Goal: Communication & Community: Answer question/provide support

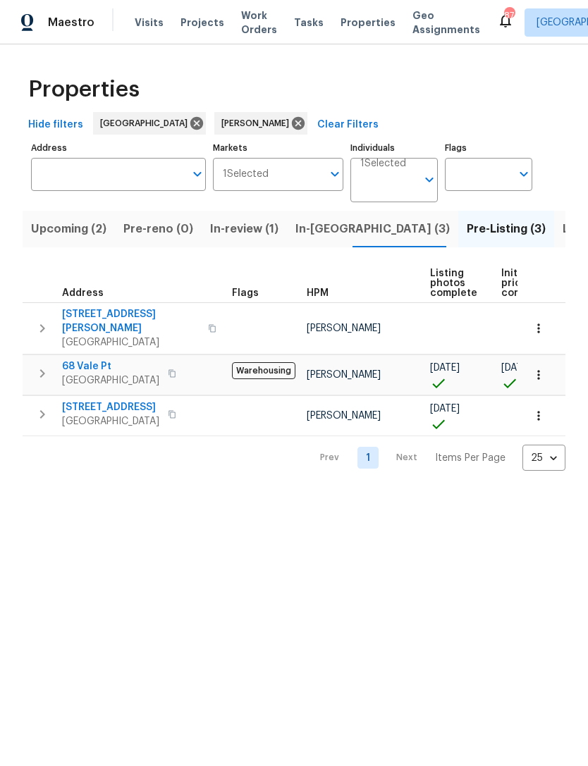
click at [311, 232] on span "In-[GEOGRAPHIC_DATA] (3)" at bounding box center [372, 229] width 154 height 20
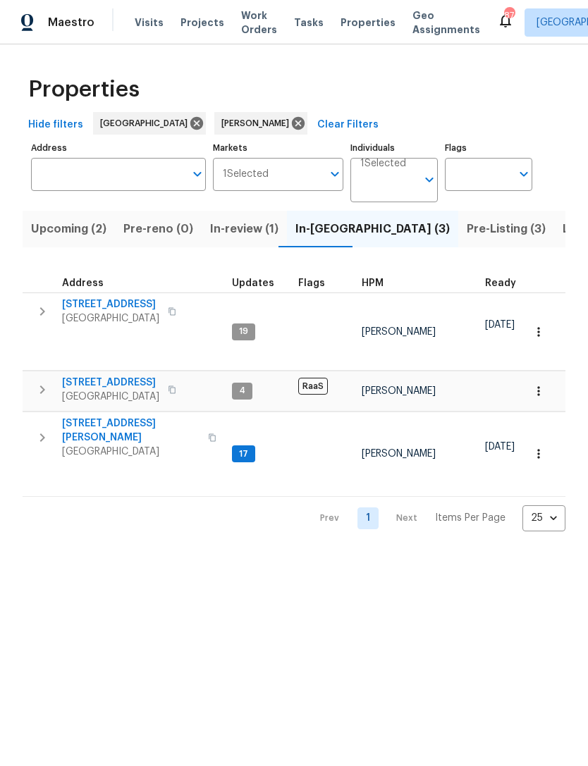
click at [49, 441] on button "button" at bounding box center [42, 438] width 28 height 42
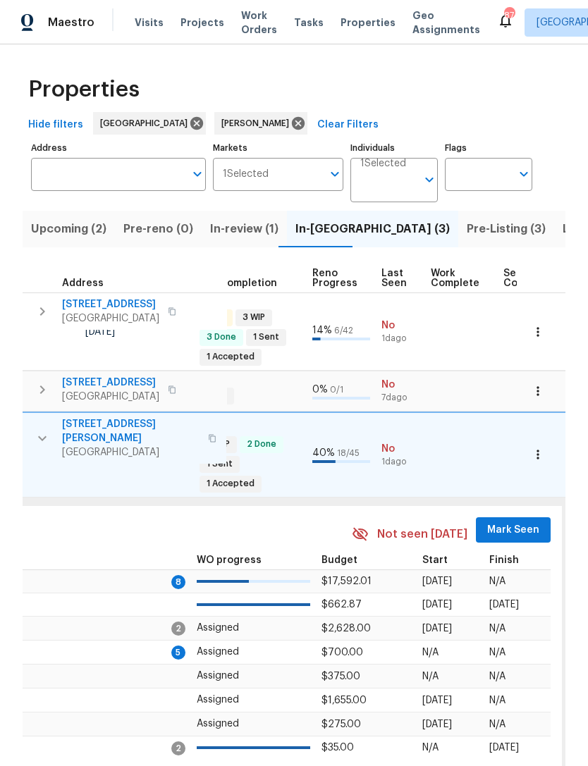
scroll to position [0, 596]
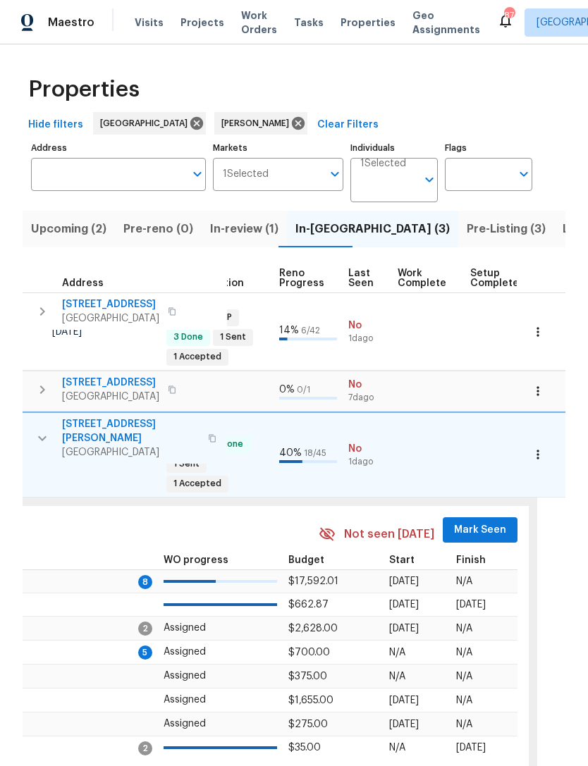
click at [483, 522] on span "Mark Seen" at bounding box center [480, 531] width 52 height 18
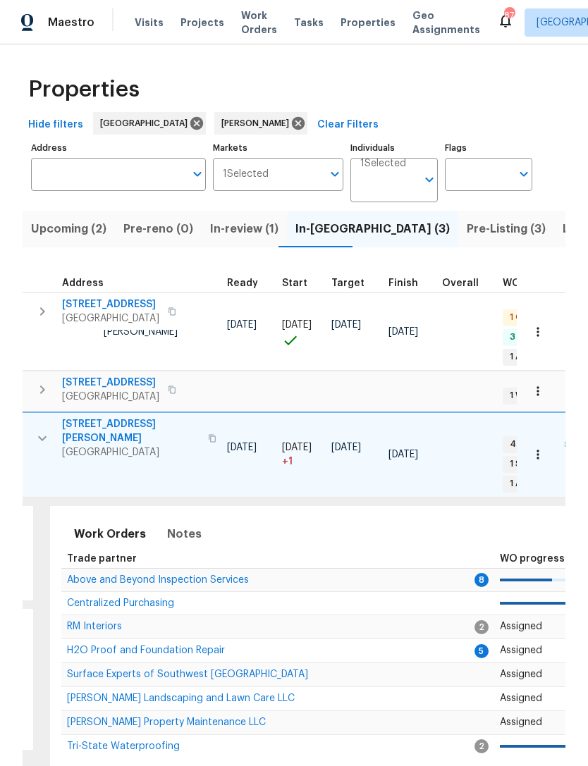
scroll to position [0, 245]
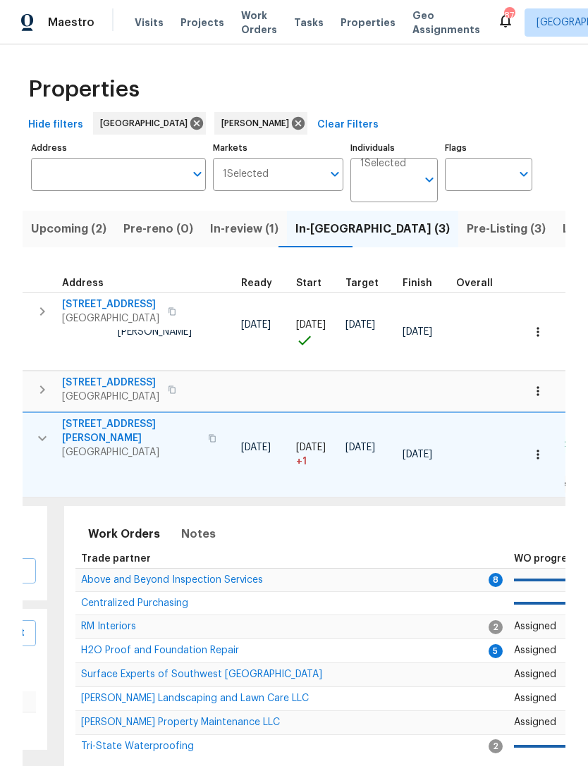
click at [123, 646] on span "H2O Proof and Foundation Repair" at bounding box center [160, 651] width 158 height 10
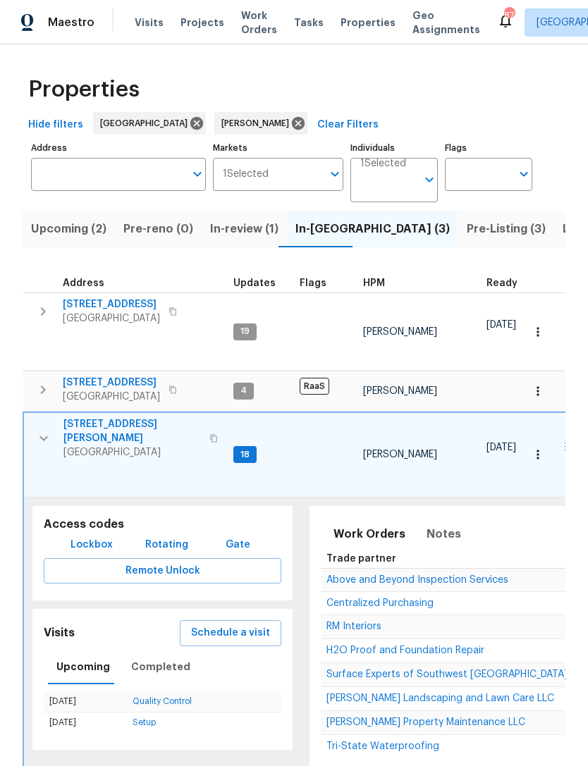
scroll to position [0, 0]
click at [441, 525] on span "Notes" at bounding box center [444, 535] width 35 height 20
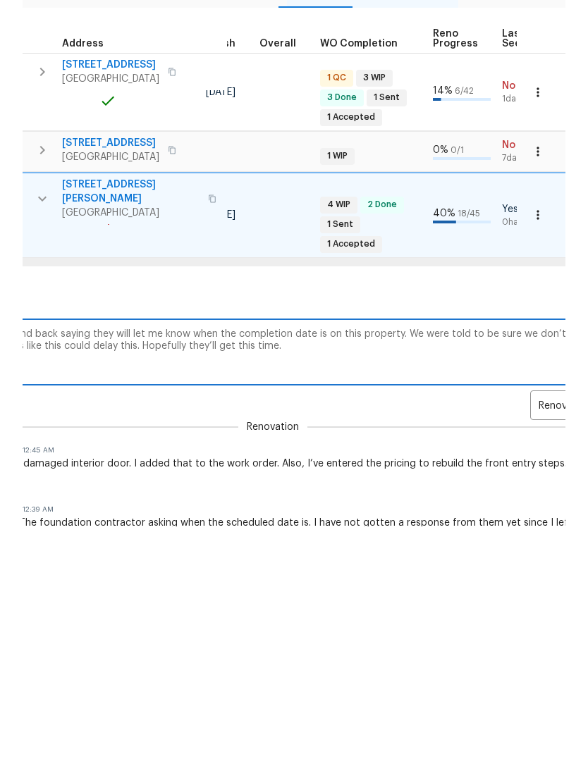
click at [521, 568] on textarea "Foundation contractor respond back saying they will let me know when the comple…" at bounding box center [272, 591] width 777 height 47
click at [506, 568] on textarea "Foundation contractor respond back saying they will let me know when the comple…" at bounding box center [272, 591] width 777 height 47
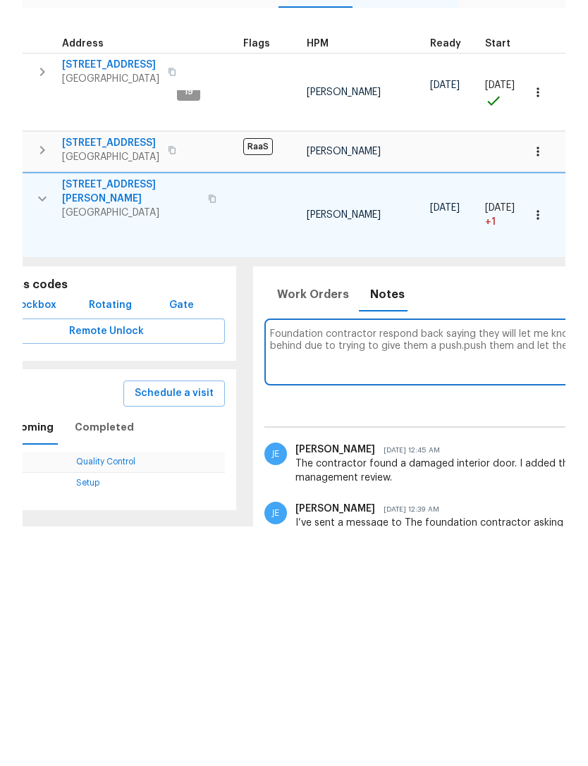
scroll to position [0, 60]
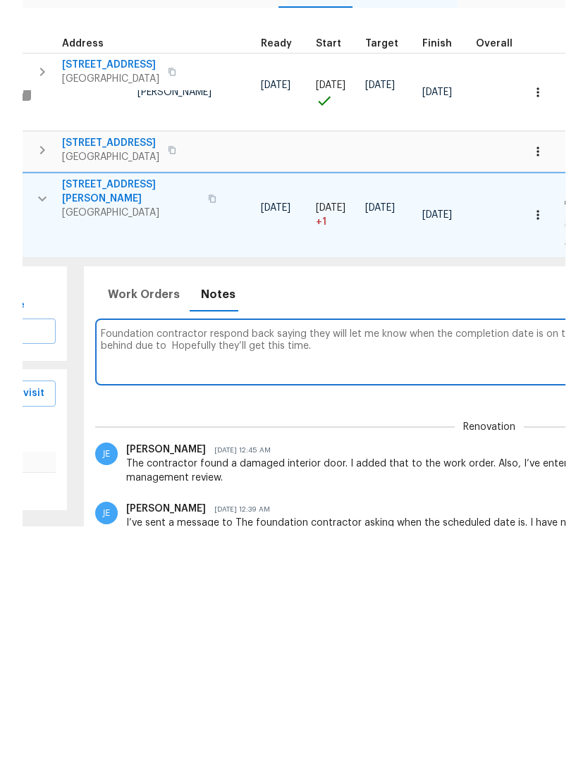
scroll to position [0, 207]
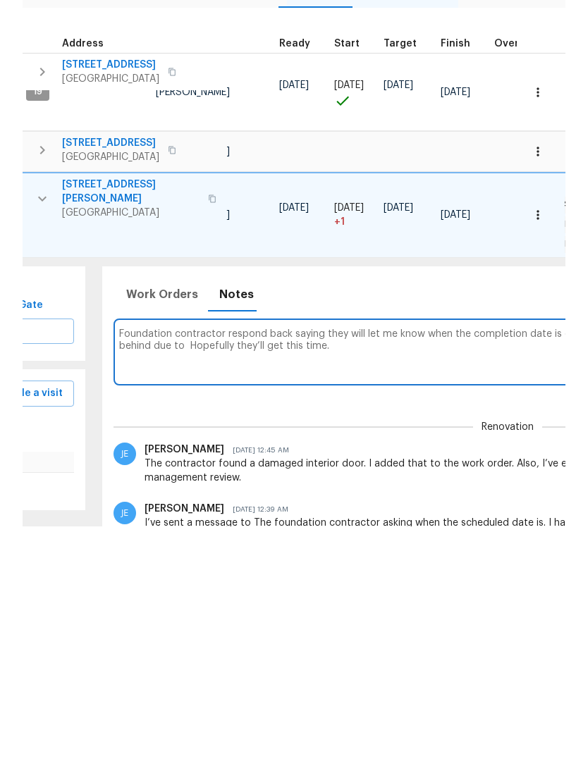
click at [158, 568] on textarea "Foundation contractor respond back saying they will let me know when the comple…" at bounding box center [507, 591] width 777 height 47
click at [462, 568] on textarea "Foundation contractor respond back saying they will let me know when the comple…" at bounding box center [507, 591] width 777 height 47
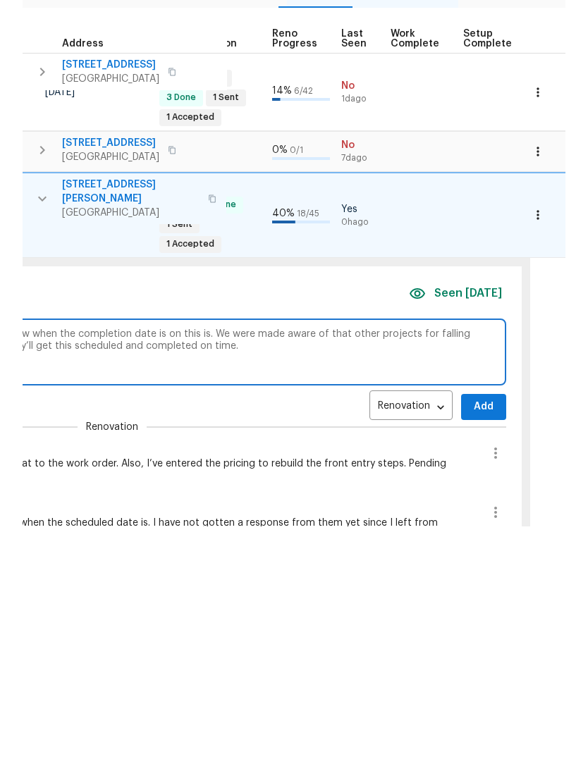
scroll to position [0, 605]
type textarea "Foundation contractor respond back saying they will let me know when the comple…"
click at [470, 638] on span "Add" at bounding box center [481, 647] width 23 height 18
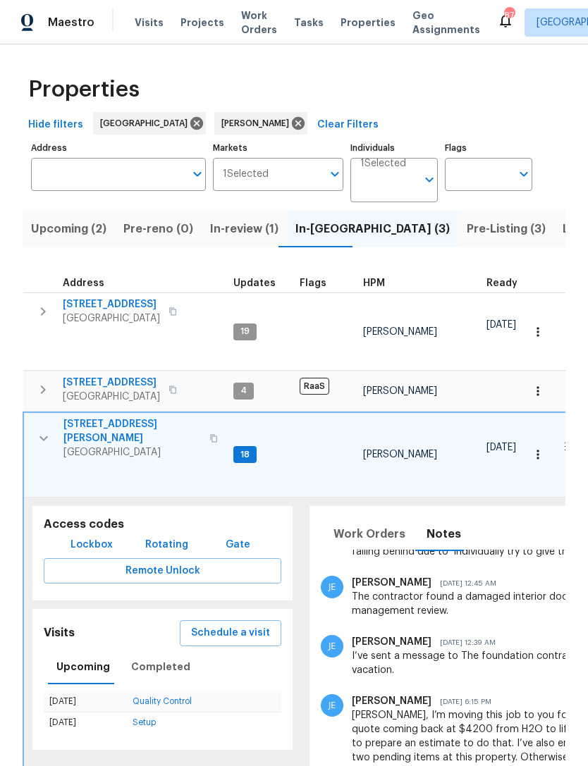
scroll to position [159, 0]
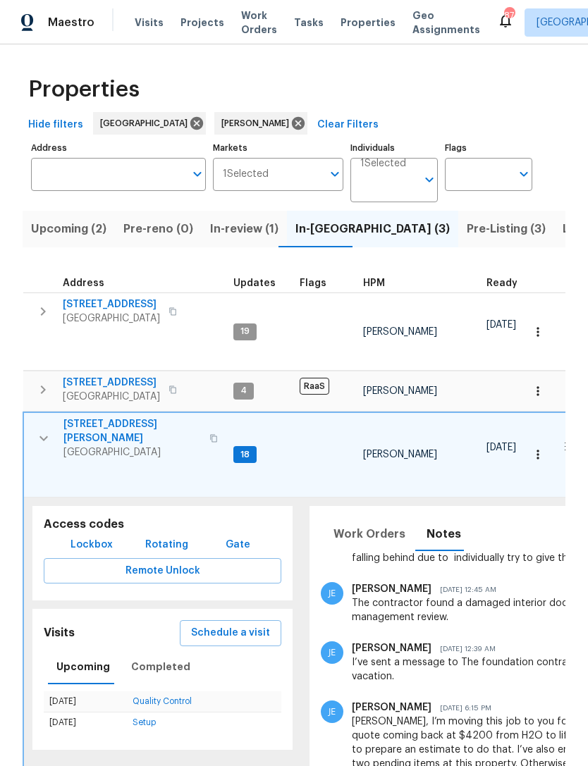
click at [39, 430] on icon "button" at bounding box center [43, 438] width 17 height 17
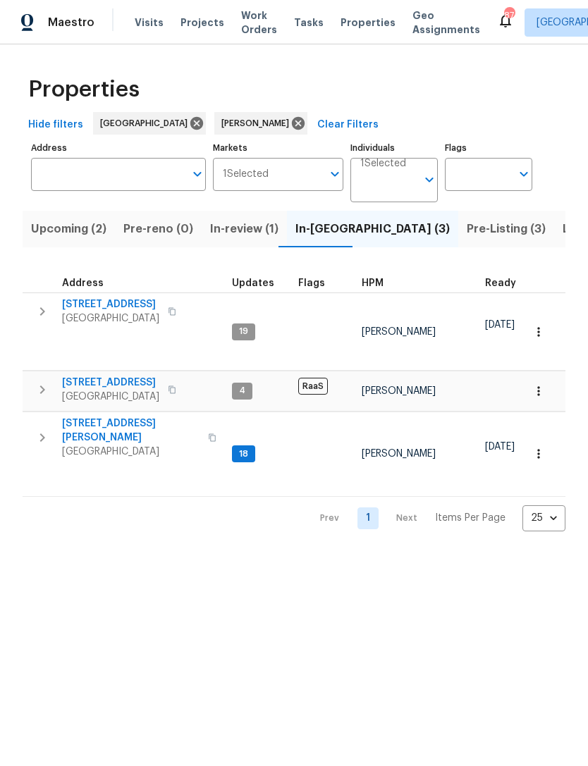
scroll to position [0, 0]
click at [43, 434] on icon "button" at bounding box center [42, 438] width 5 height 8
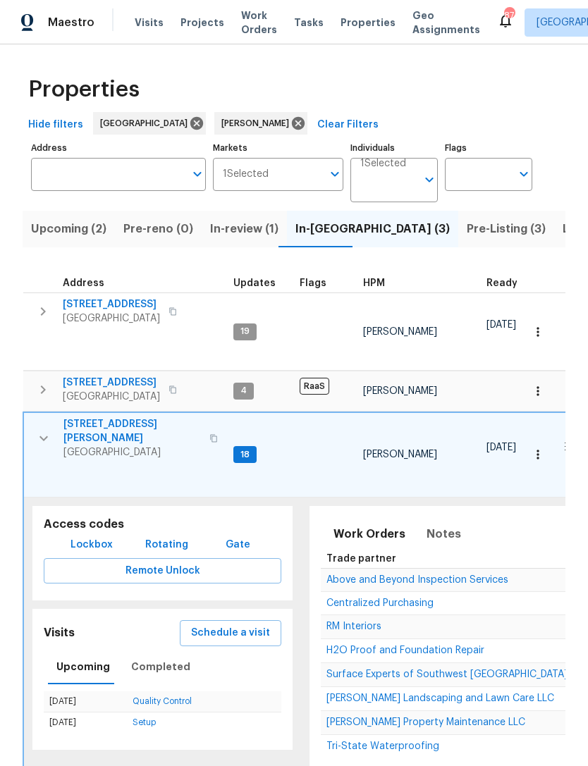
click at [560, 550] on th "Trade partner" at bounding box center [528, 559] width 414 height 19
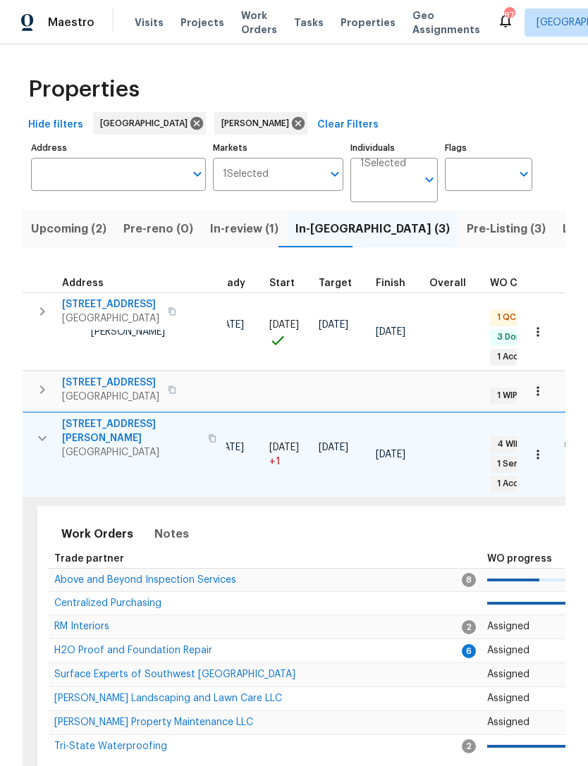
scroll to position [0, 282]
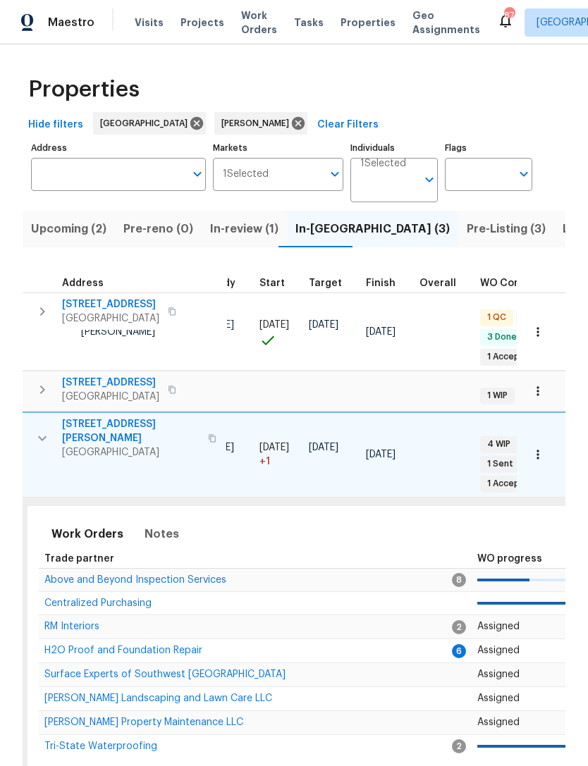
click at [120, 646] on span "H2O Proof and Foundation Repair" at bounding box center [123, 651] width 158 height 10
click at [188, 568] on td "Above and Beyond Inspection Services" at bounding box center [246, 579] width 414 height 23
click at [196, 575] on span "Above and Beyond Inspection Services" at bounding box center [135, 580] width 182 height 10
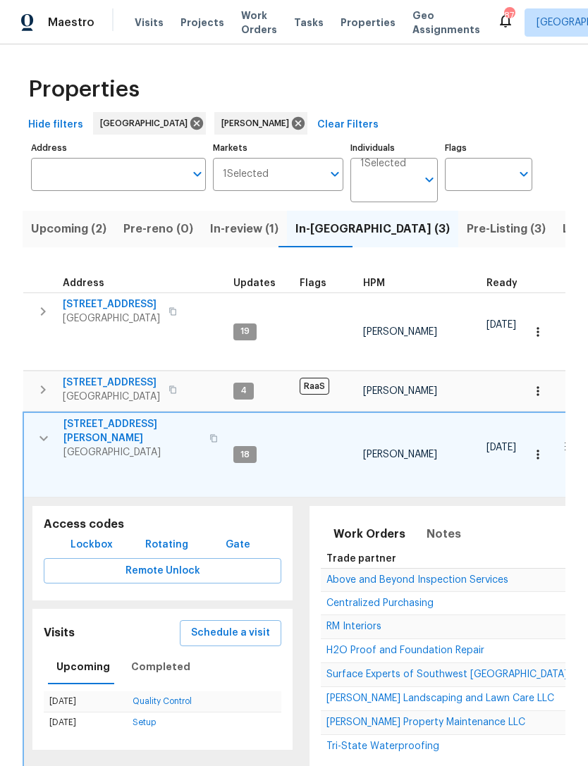
scroll to position [0, 0]
click at [52, 429] on button "button" at bounding box center [44, 438] width 28 height 42
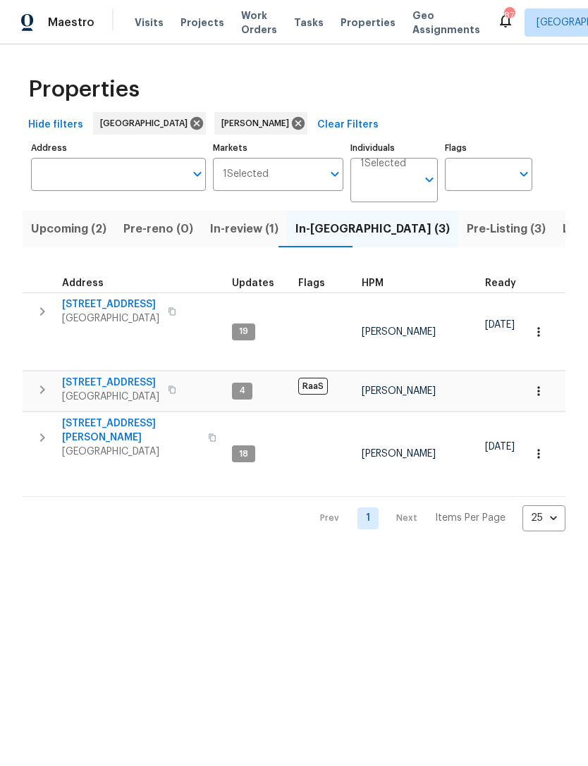
click at [467, 228] on span "Pre-Listing (3)" at bounding box center [506, 229] width 79 height 20
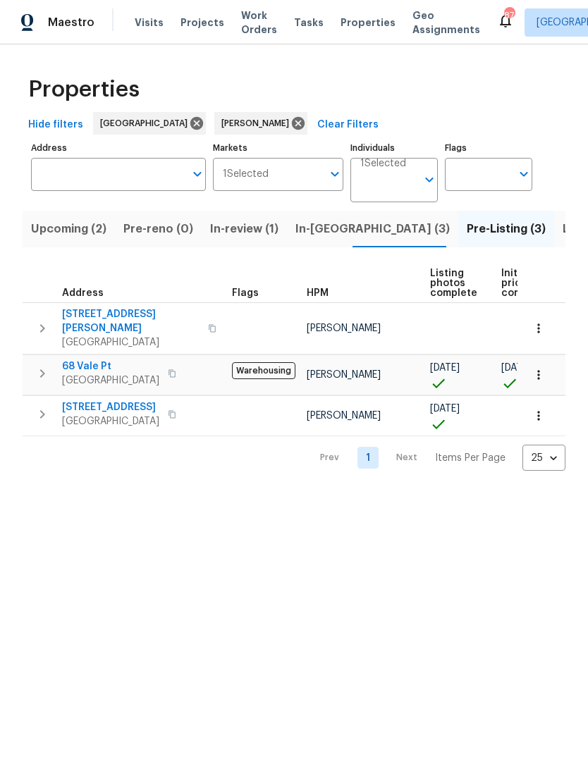
click at [40, 312] on button "button" at bounding box center [42, 328] width 28 height 42
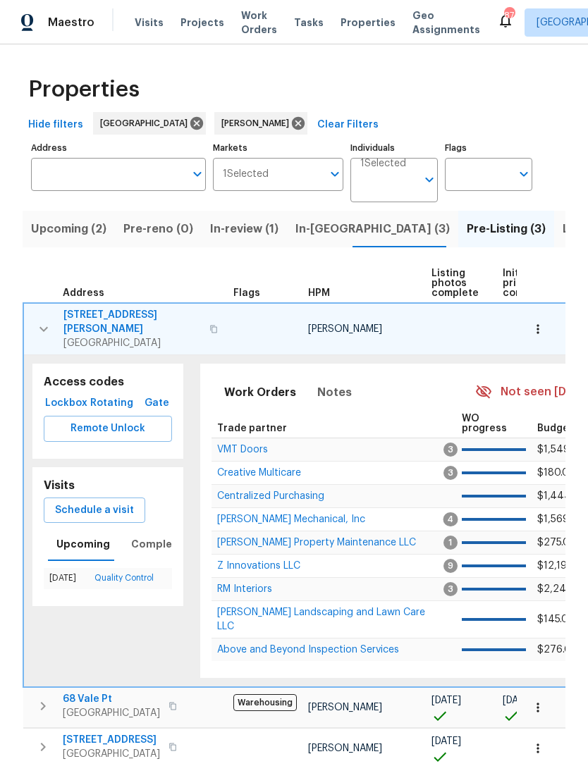
click at [273, 515] on span "JH Martin Mechanical, Inc" at bounding box center [291, 520] width 148 height 10
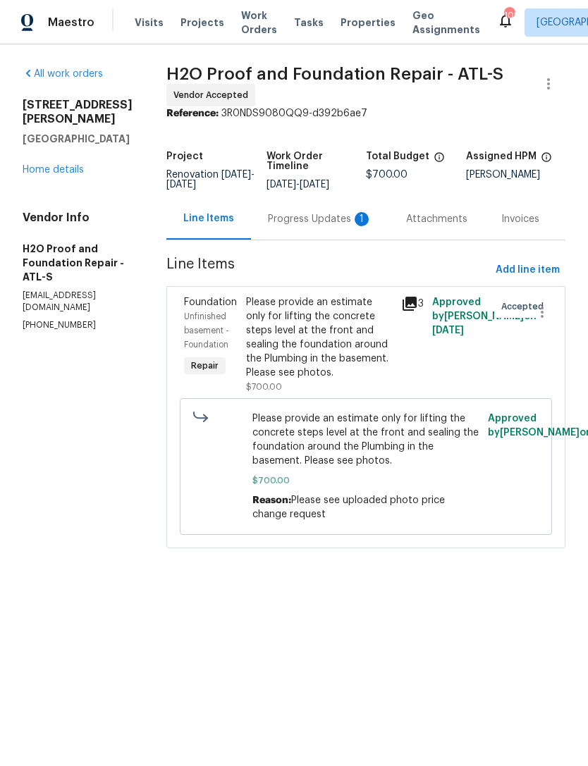
click at [268, 221] on div "Progress Updates 1" at bounding box center [320, 219] width 104 height 14
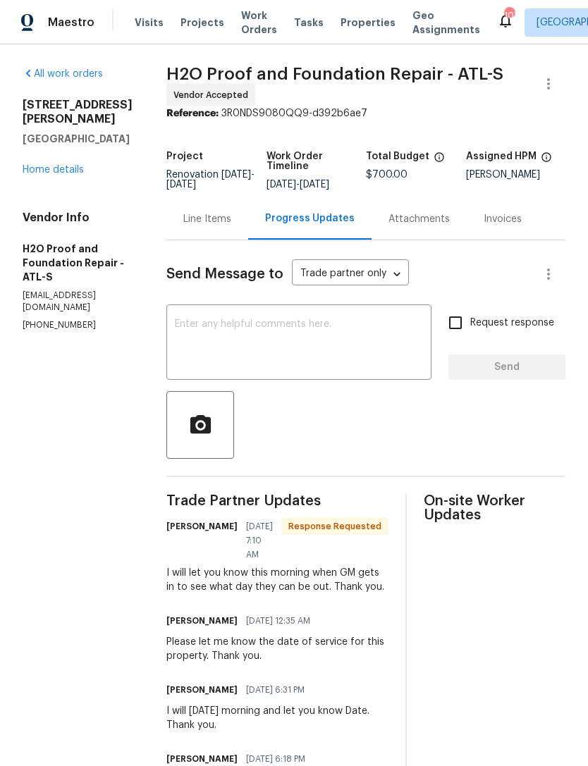
click at [193, 355] on textarea at bounding box center [299, 343] width 248 height 49
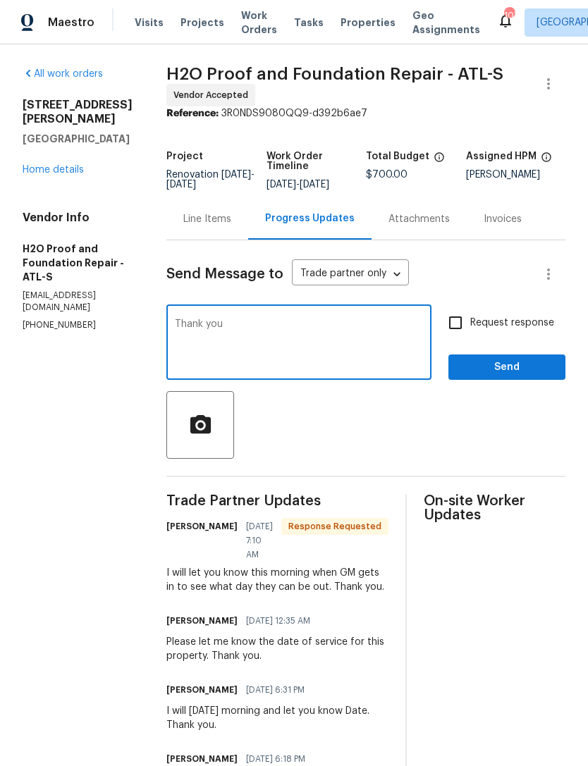
type textarea "Thank you"
click at [535, 366] on span "Send" at bounding box center [507, 368] width 94 height 18
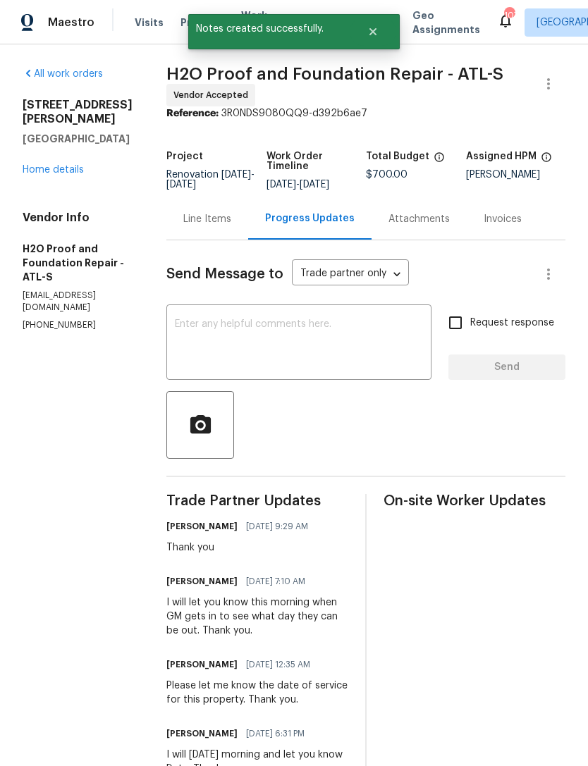
click at [69, 183] on div "All work orders 4469 White Hill Pl Douglasville, GA 30135 Home details Vendor I…" at bounding box center [78, 199] width 110 height 264
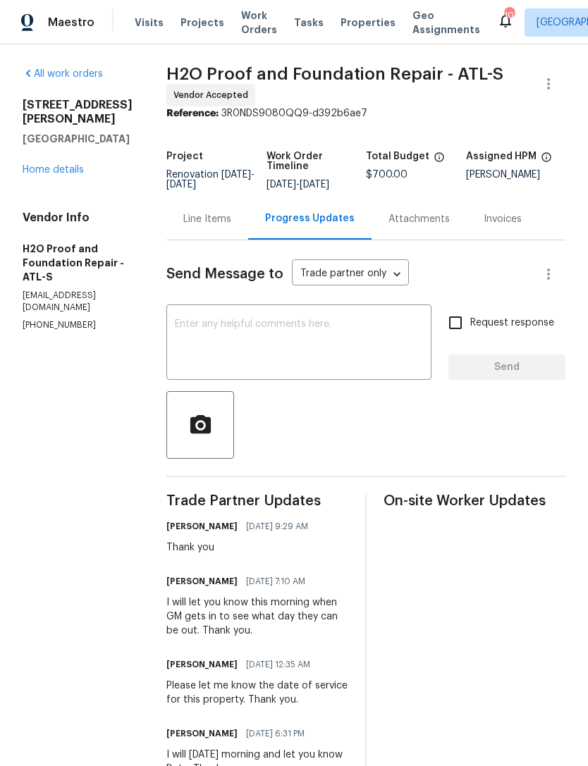
click at [62, 171] on link "Home details" at bounding box center [53, 170] width 61 height 10
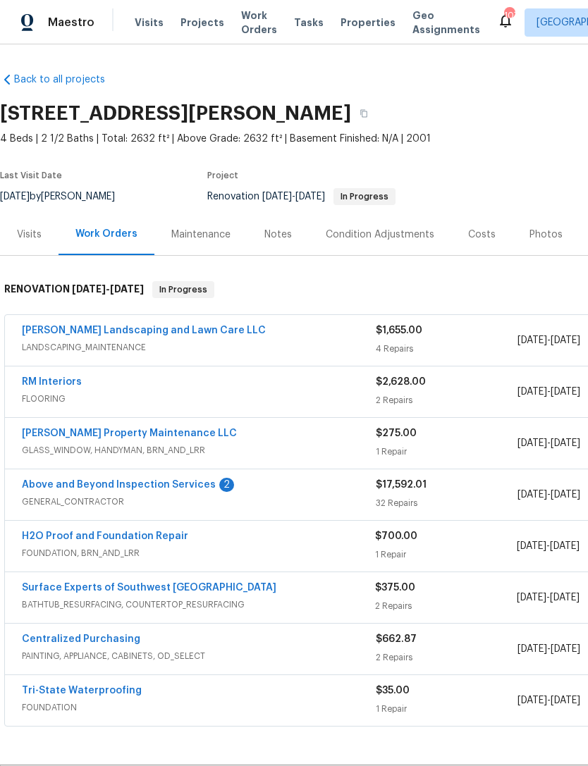
click at [97, 482] on link "Above and Beyond Inspection Services" at bounding box center [119, 485] width 194 height 10
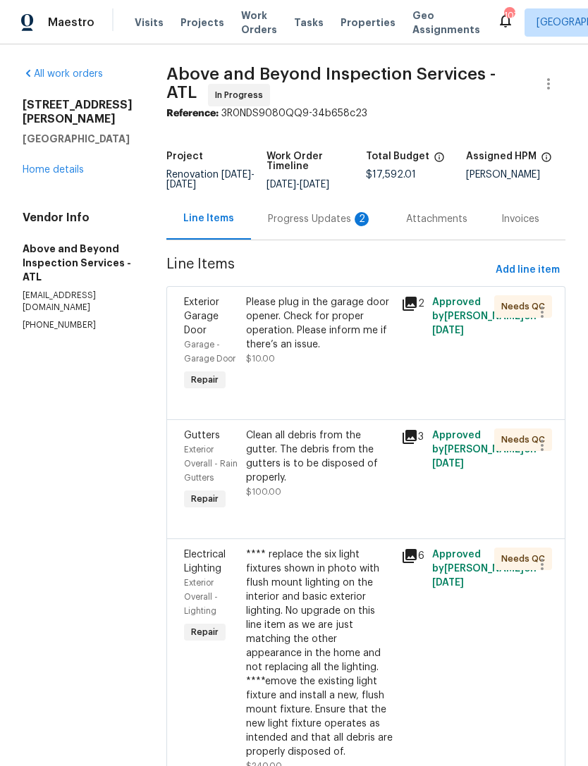
click at [317, 226] on div "Progress Updates 2" at bounding box center [320, 219] width 104 height 14
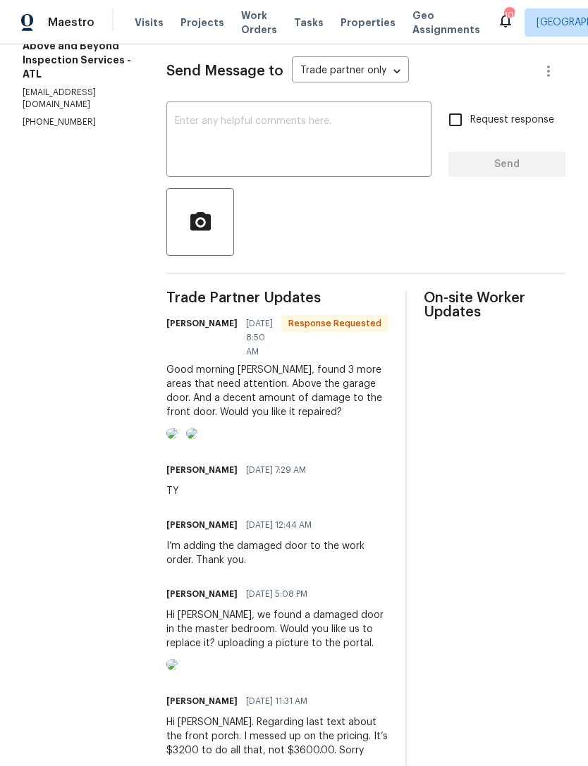
scroll to position [200, 0]
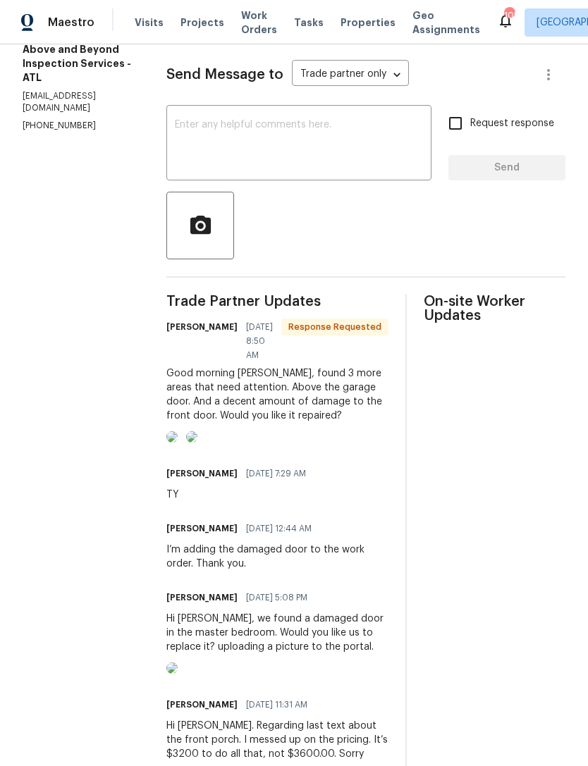
click at [262, 157] on textarea at bounding box center [299, 144] width 248 height 49
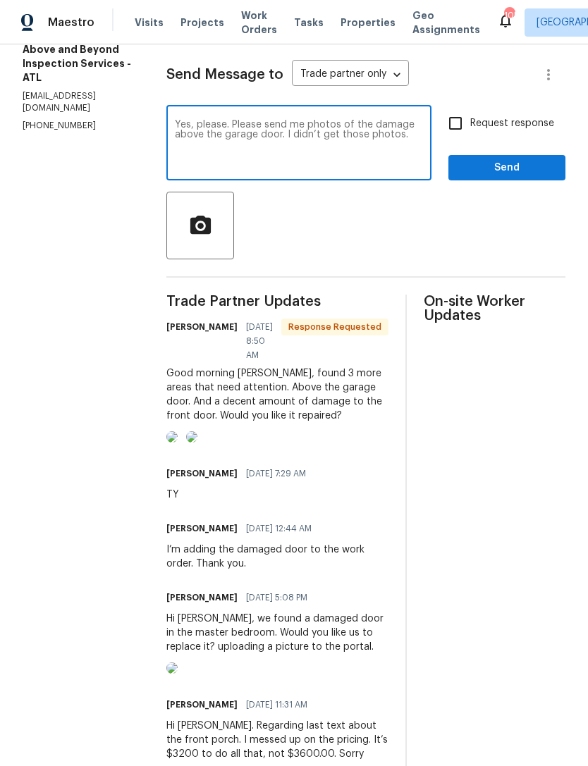
type textarea "Yes, please. Please send me photos of the damage above the garage door. I didn’…"
click at [506, 176] on span "Send" at bounding box center [507, 168] width 94 height 18
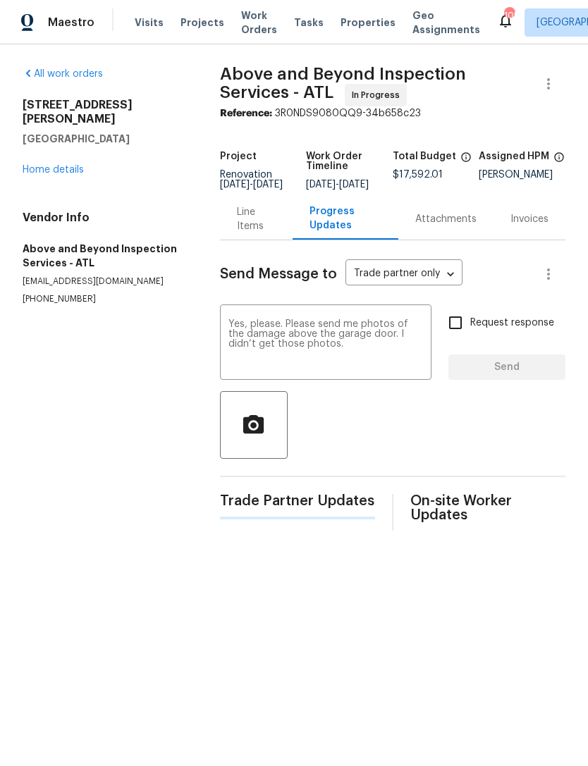
scroll to position [0, 0]
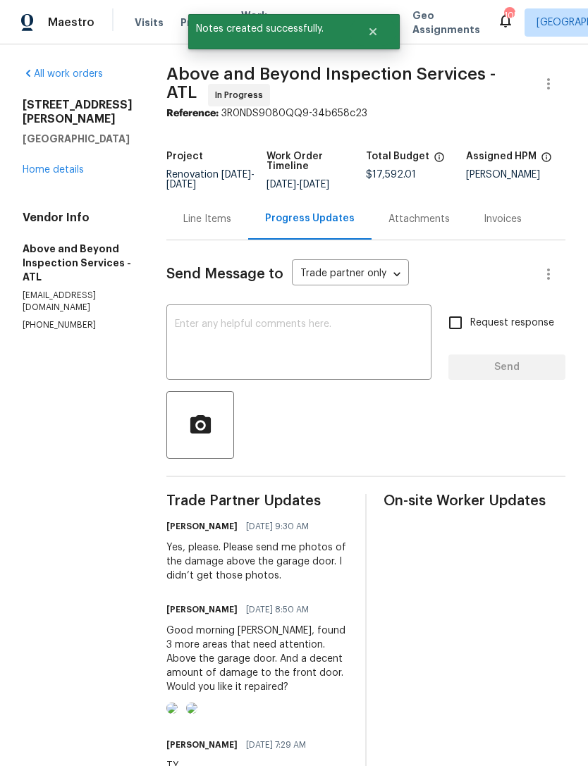
click at [57, 165] on link "Home details" at bounding box center [53, 170] width 61 height 10
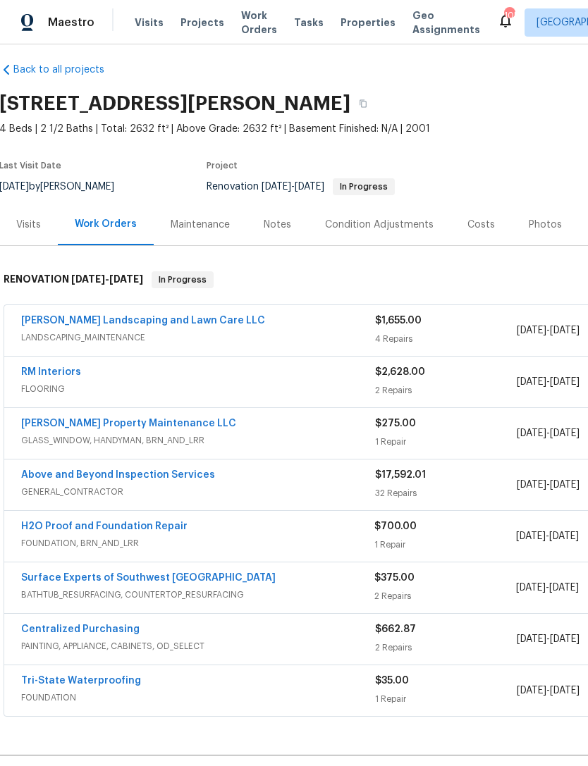
scroll to position [8, 1]
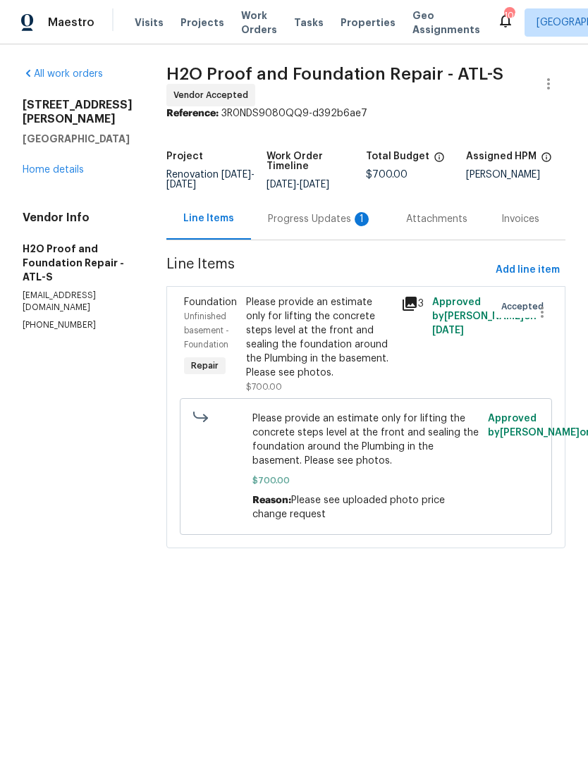
click at [282, 231] on div "Progress Updates 1" at bounding box center [320, 219] width 138 height 42
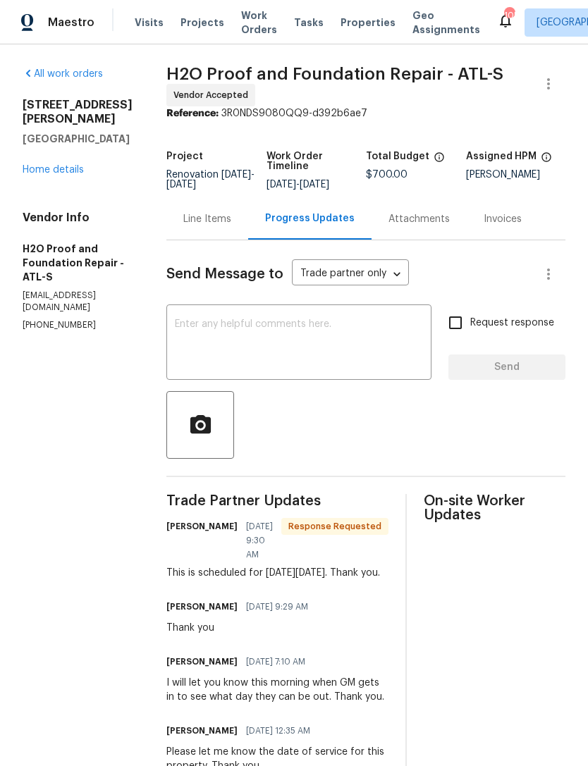
click at [49, 173] on link "Home details" at bounding box center [53, 170] width 61 height 10
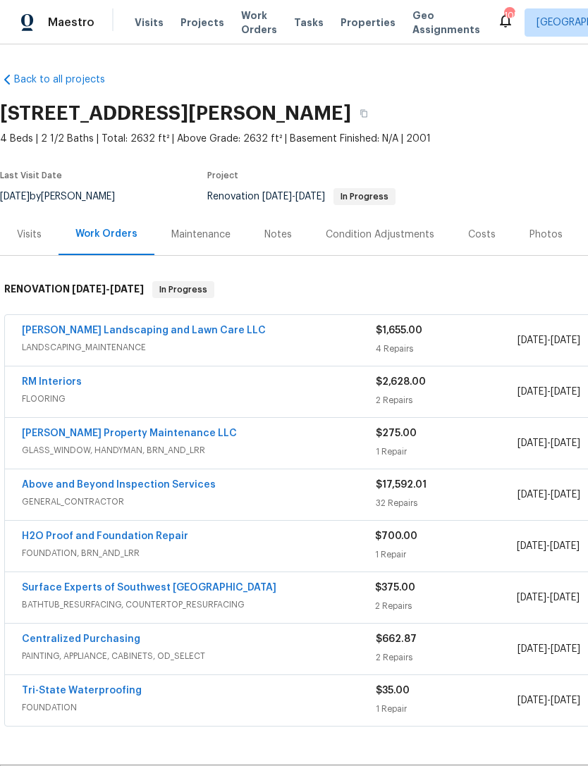
click at [78, 541] on link "H2O Proof and Foundation Repair" at bounding box center [105, 537] width 166 height 10
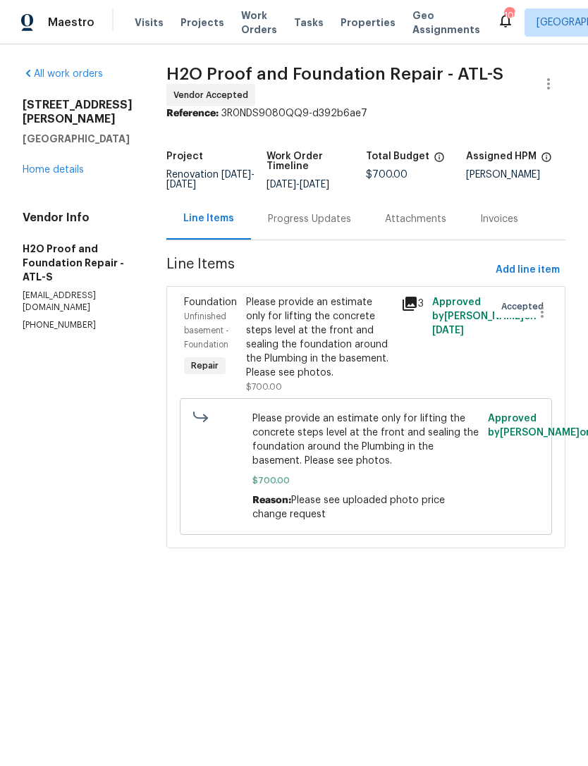
click at [268, 221] on div "Progress Updates" at bounding box center [309, 219] width 83 height 14
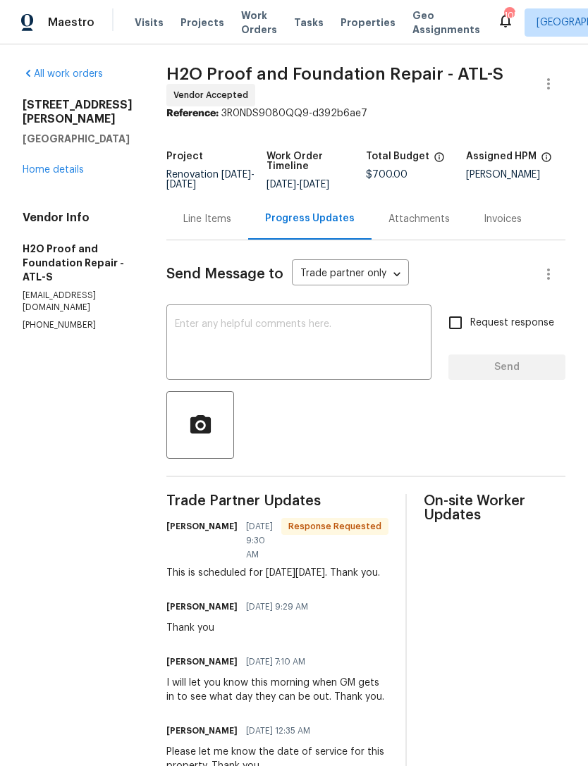
click at [192, 348] on textarea at bounding box center [299, 343] width 248 height 49
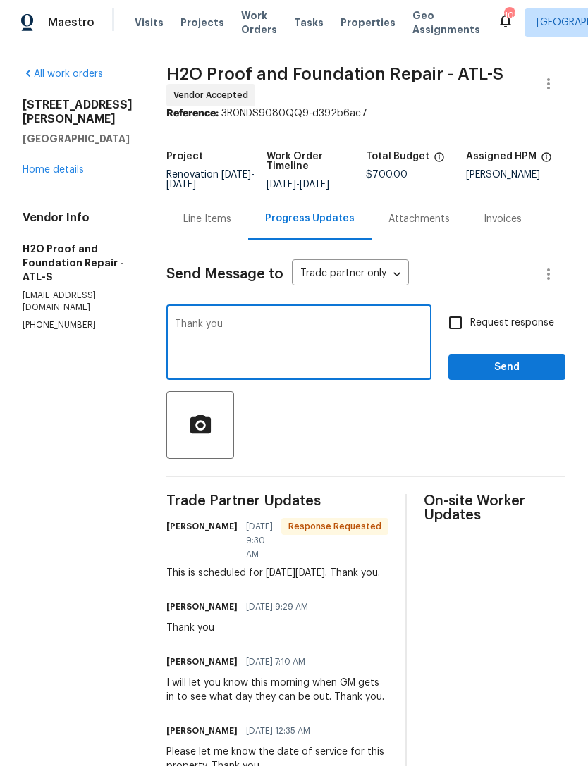
type textarea "Thank you"
click at [522, 364] on span "Send" at bounding box center [507, 368] width 94 height 18
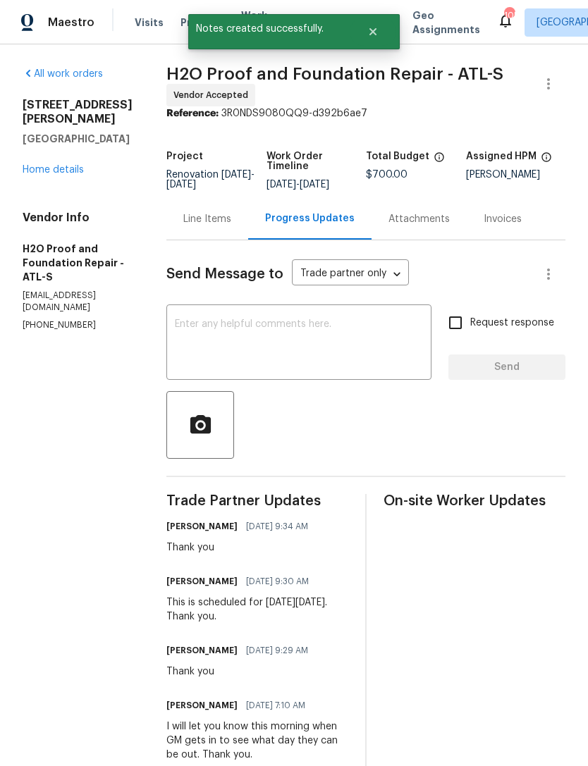
click at [54, 171] on link "Home details" at bounding box center [53, 170] width 61 height 10
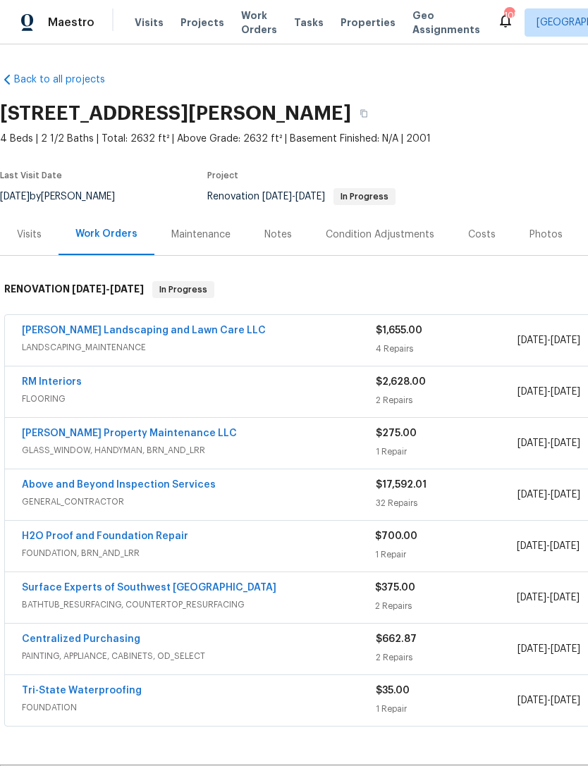
click at [275, 237] on div "Notes" at bounding box center [277, 235] width 27 height 14
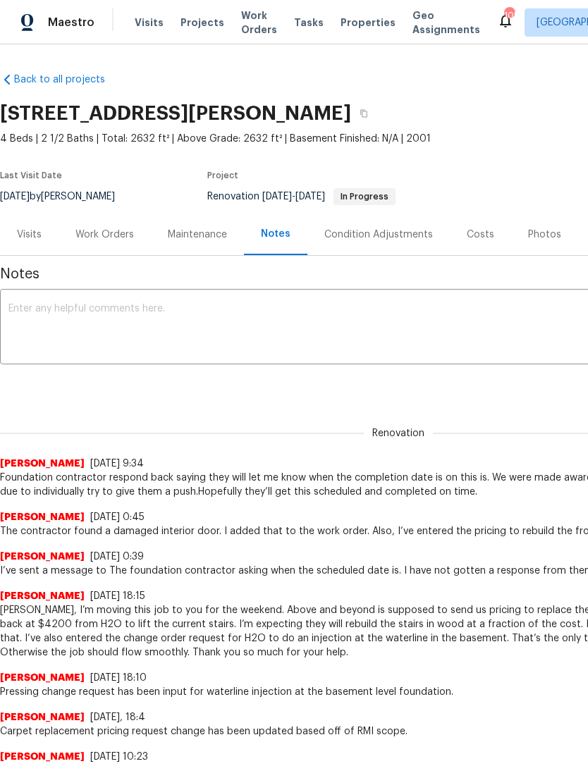
click at [71, 310] on textarea at bounding box center [398, 328] width 780 height 49
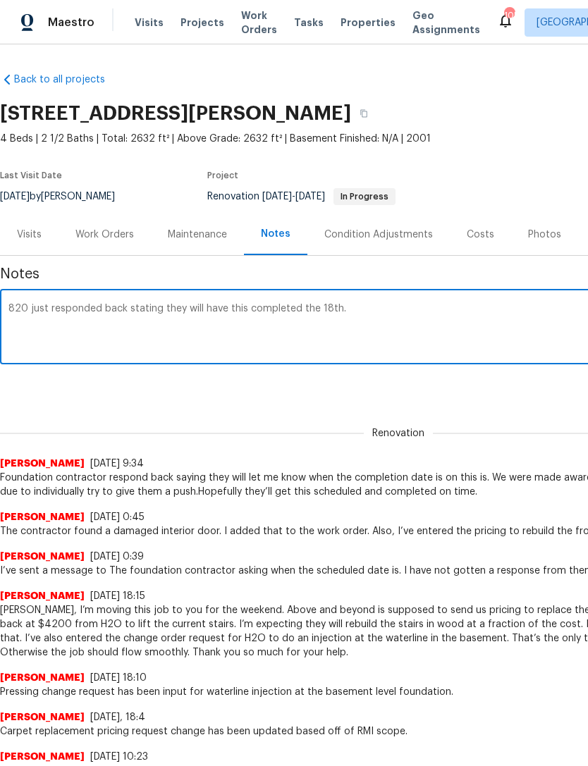
click at [32, 312] on textarea "820 just responded back stating they will have this completed the 18th." at bounding box center [398, 328] width 780 height 49
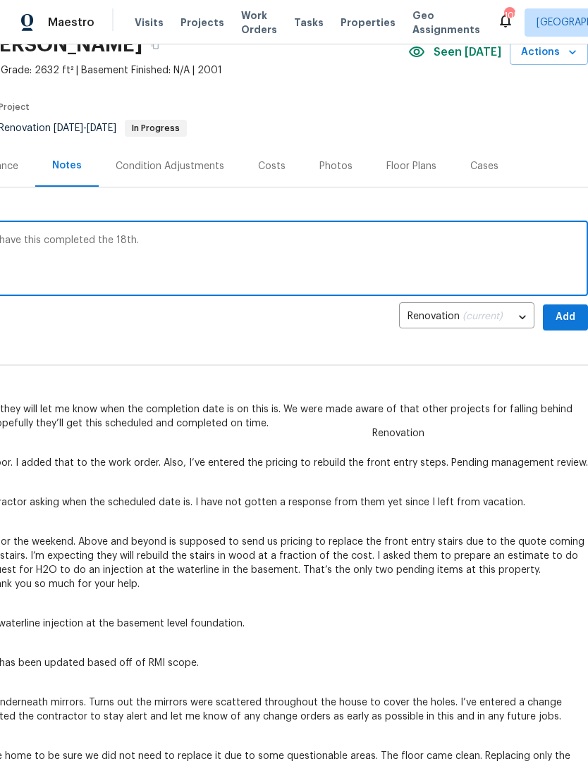
scroll to position [69, 209]
type textarea "H2O just responded back stating they will have this completed the 18th."
click at [570, 317] on span "Add" at bounding box center [565, 317] width 23 height 18
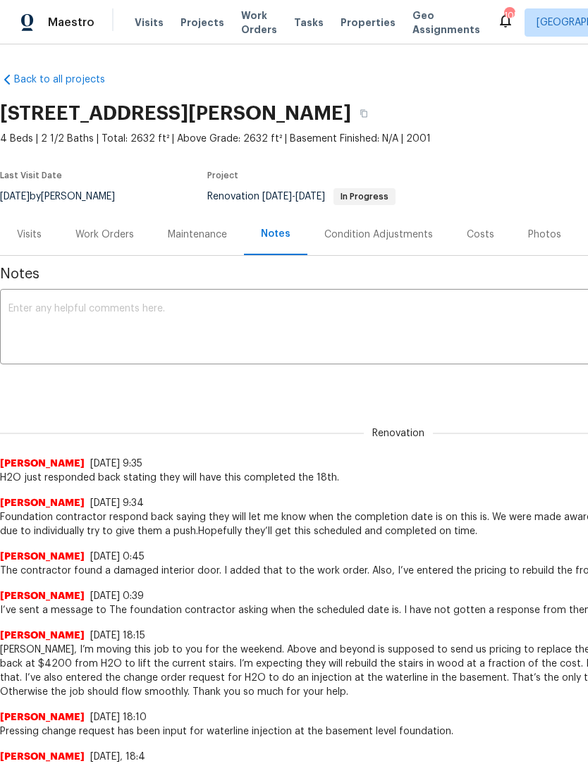
scroll to position [0, 0]
click at [108, 243] on div "Work Orders" at bounding box center [105, 235] width 92 height 42
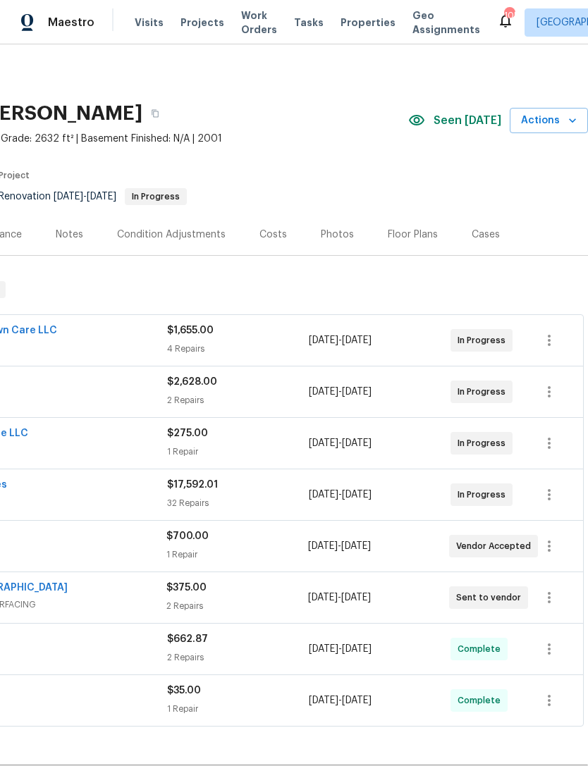
scroll to position [0, 209]
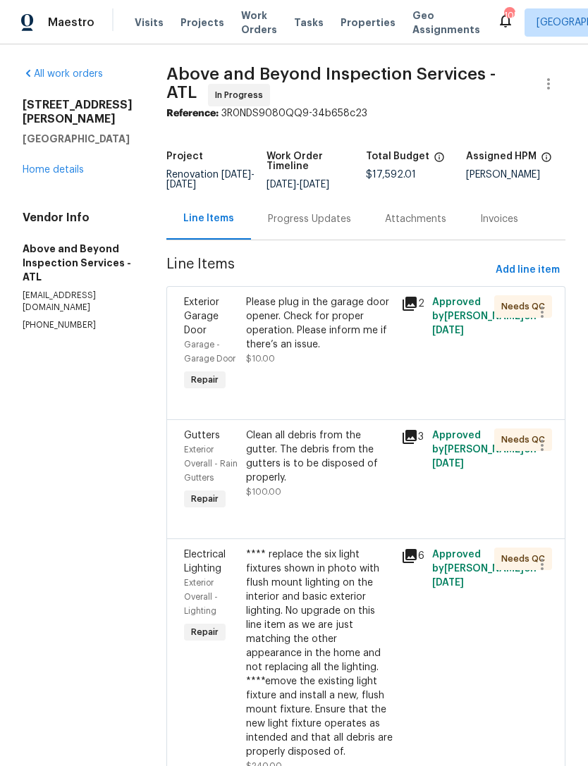
click at [333, 217] on div "Progress Updates" at bounding box center [309, 219] width 83 height 14
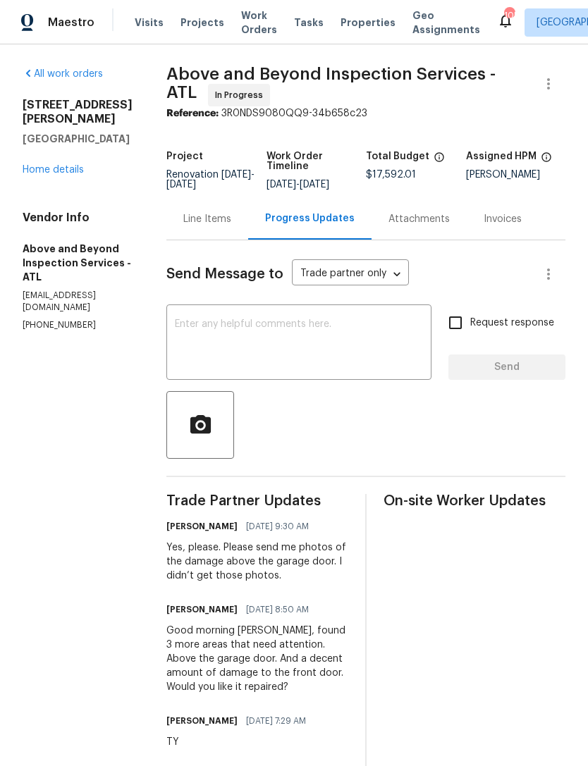
click at [264, 347] on textarea at bounding box center [299, 343] width 248 height 49
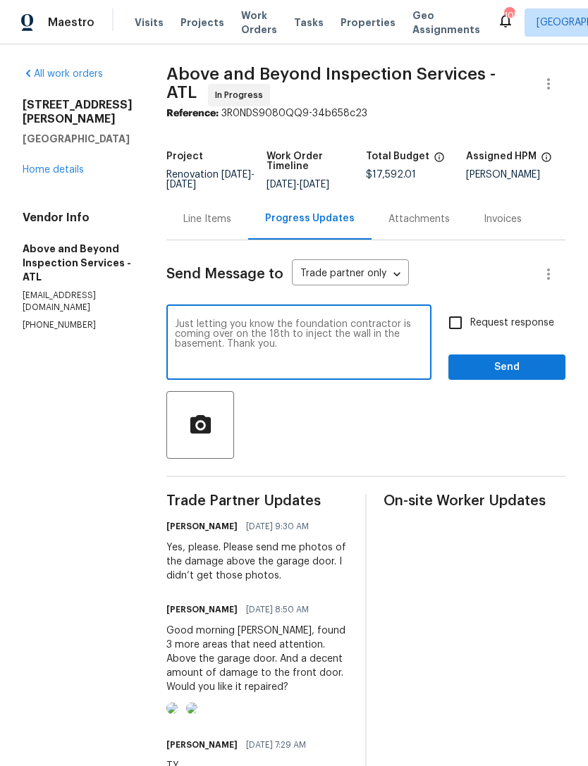
type textarea "Just letting you know the foundation contractor is coming over on the 18th to i…"
click at [518, 373] on span "Send" at bounding box center [507, 368] width 94 height 18
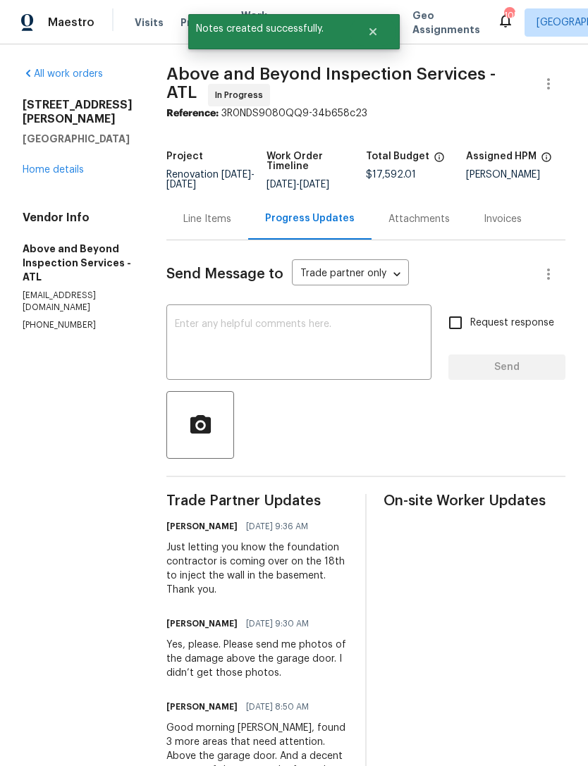
click at [53, 168] on div "All work orders 4469 White Hill Pl Douglasville, GA 30135 Home details Vendor I…" at bounding box center [78, 199] width 110 height 264
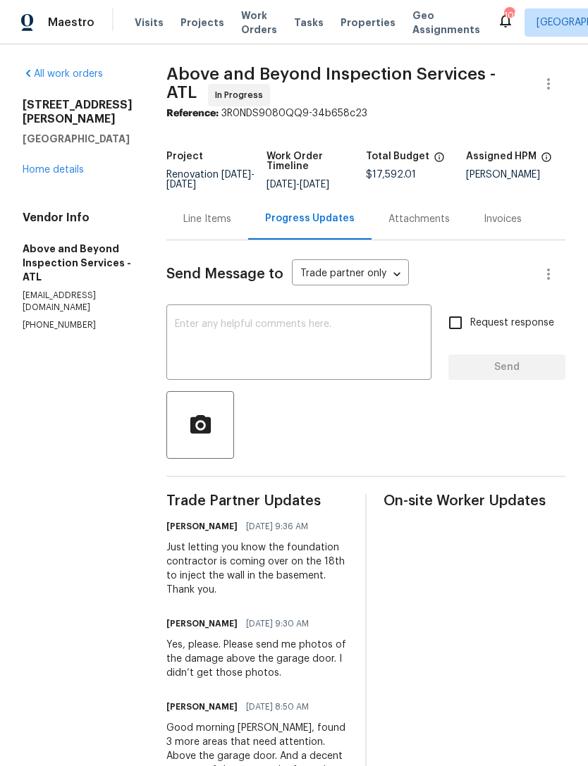
click at [42, 165] on link "Home details" at bounding box center [53, 170] width 61 height 10
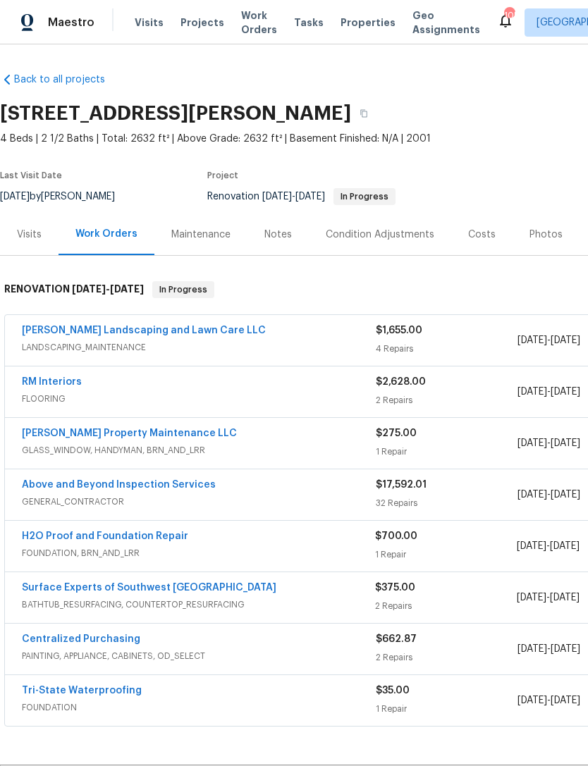
click at [278, 239] on div "Notes" at bounding box center [277, 235] width 27 height 14
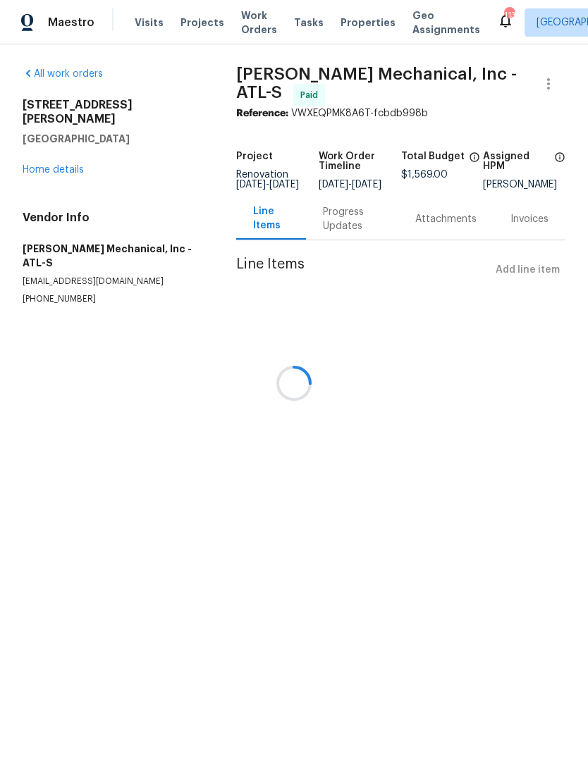
click at [68, 166] on div at bounding box center [294, 383] width 588 height 766
click at [68, 158] on div at bounding box center [294, 383] width 588 height 766
click at [70, 159] on div at bounding box center [294, 383] width 588 height 766
click at [50, 159] on div at bounding box center [294, 383] width 588 height 766
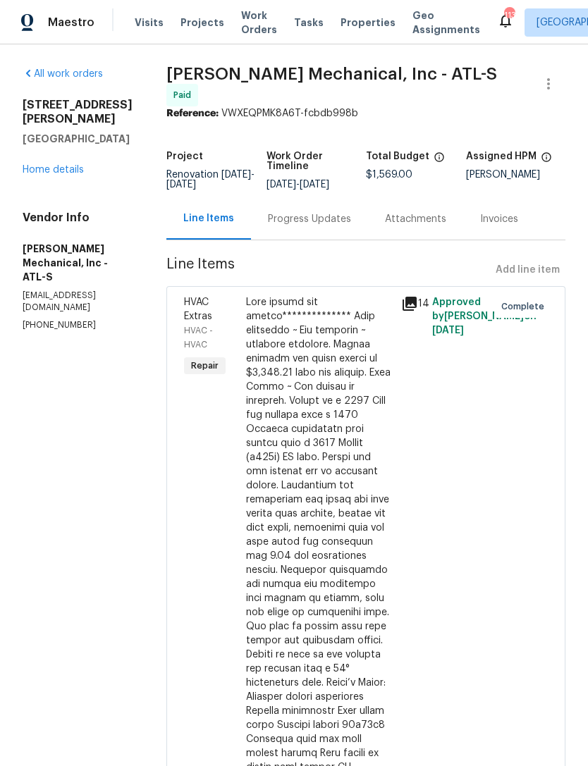
click at [47, 165] on link "Home details" at bounding box center [53, 170] width 61 height 10
